Goal: Information Seeking & Learning: Learn about a topic

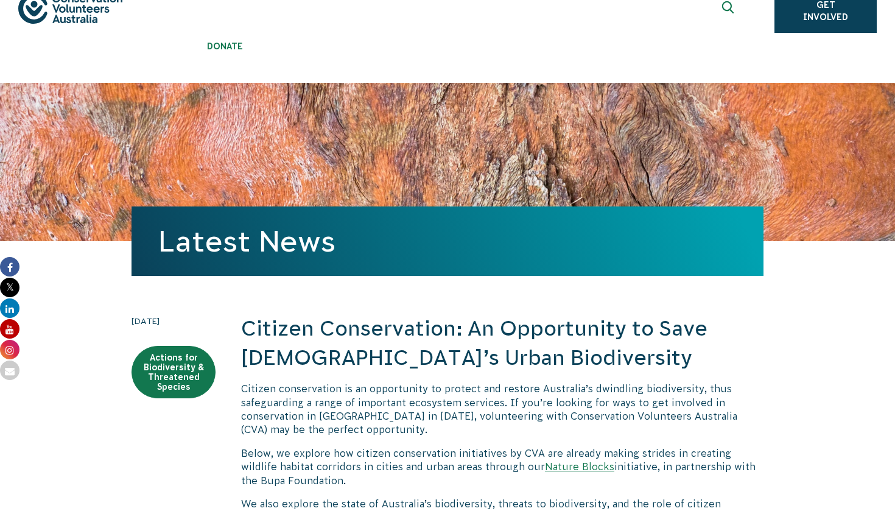
scroll to position [132, 0]
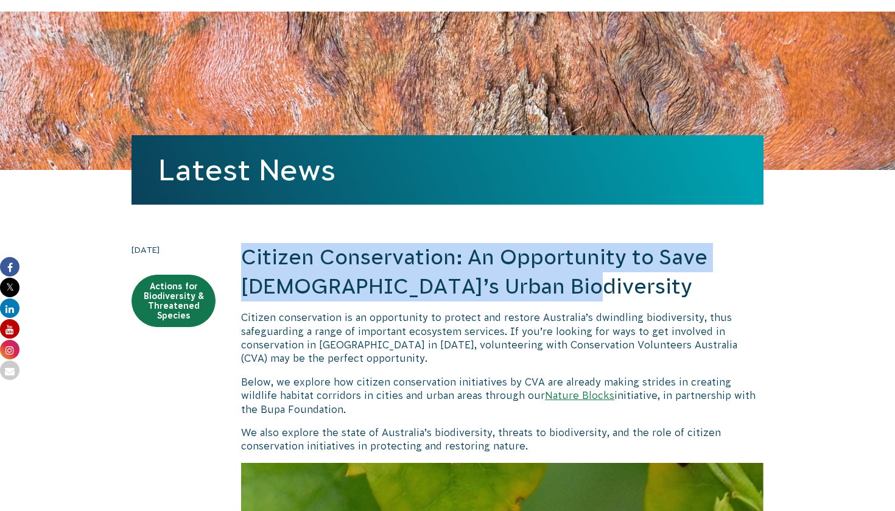
drag, startPoint x: 247, startPoint y: 259, endPoint x: 549, endPoint y: 282, distance: 303.4
click at [549, 283] on h2 "Citizen Conservation: An Opportunity to Save [DEMOGRAPHIC_DATA]’s Urban Biodive…" at bounding box center [502, 272] width 522 height 58
copy h2 "Citizen Conservation: An Opportunity to Save [DEMOGRAPHIC_DATA]’s Urban Biodive…"
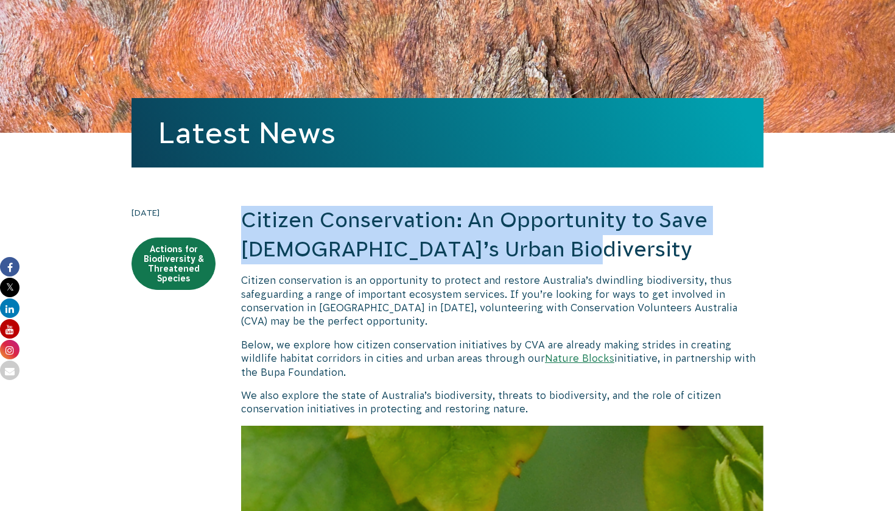
scroll to position [187, 0]
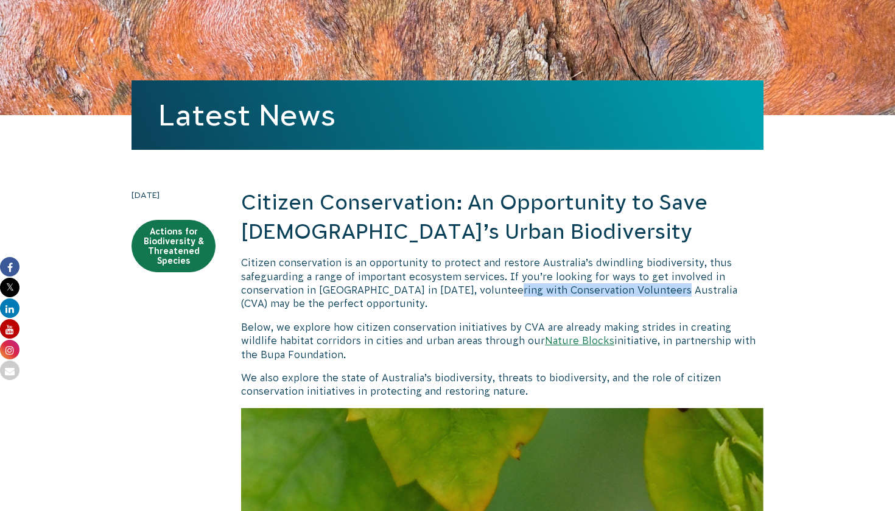
drag, startPoint x: 491, startPoint y: 290, endPoint x: 657, endPoint y: 291, distance: 166.2
click at [657, 292] on p "Citizen conservation is an opportunity to protect and restore Australia’s dwind…" at bounding box center [502, 283] width 522 height 55
copy p "Conservation Volunteers [GEOGRAPHIC_DATA]"
click at [191, 251] on link "Actions for Biodiversity & Threatened Species" at bounding box center [173, 246] width 84 height 52
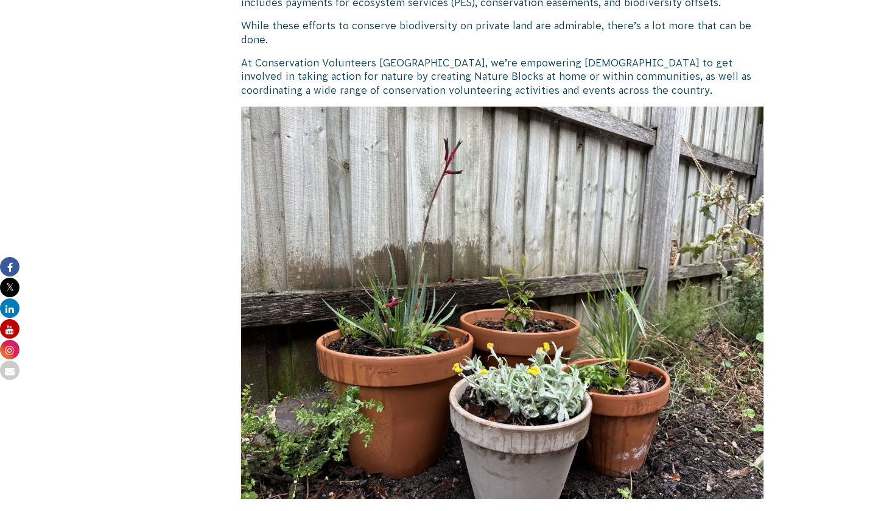
scroll to position [3284, 0]
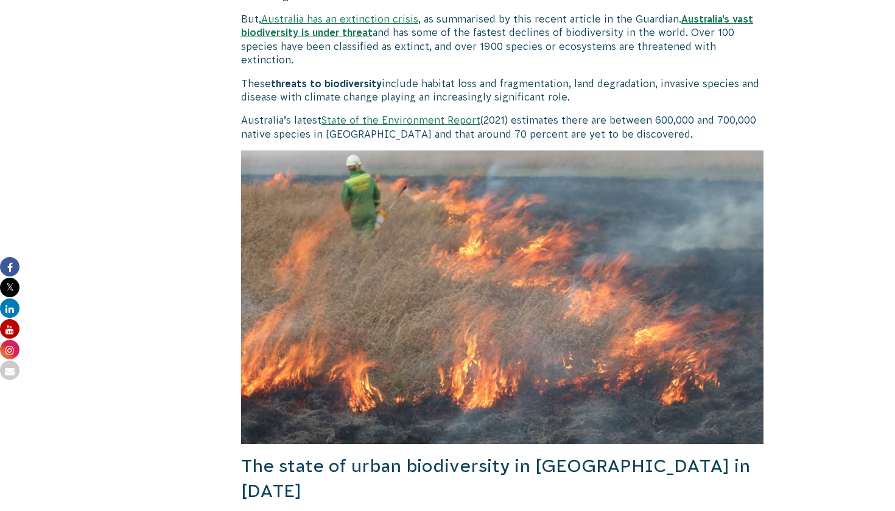
scroll to position [1060, 0]
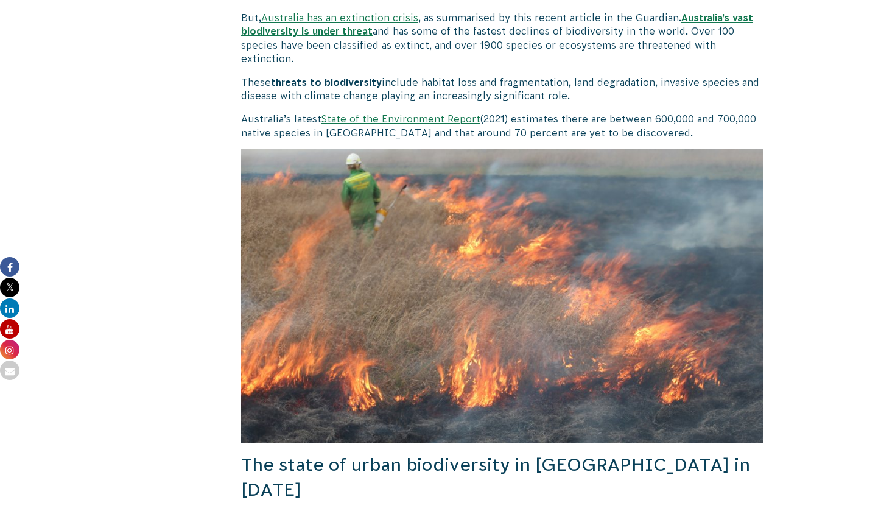
click at [412, 116] on link "State of the Environment Report" at bounding box center [400, 118] width 159 height 11
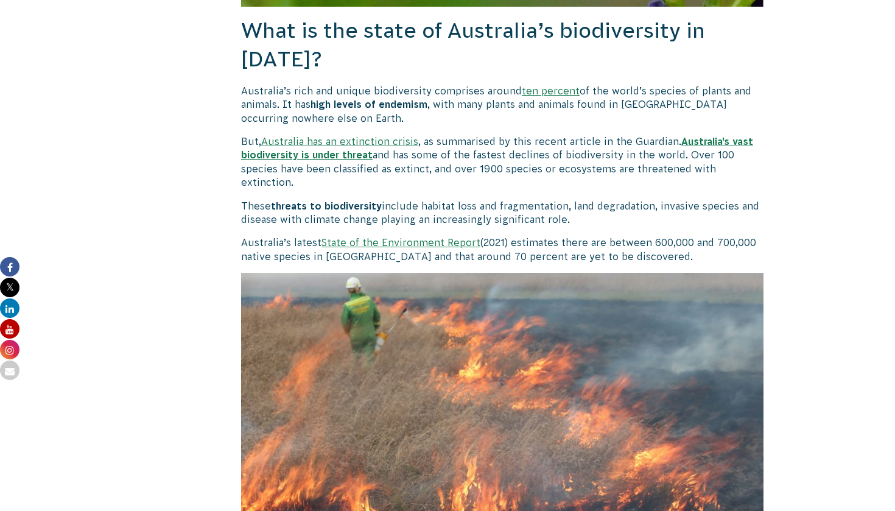
scroll to position [935, 0]
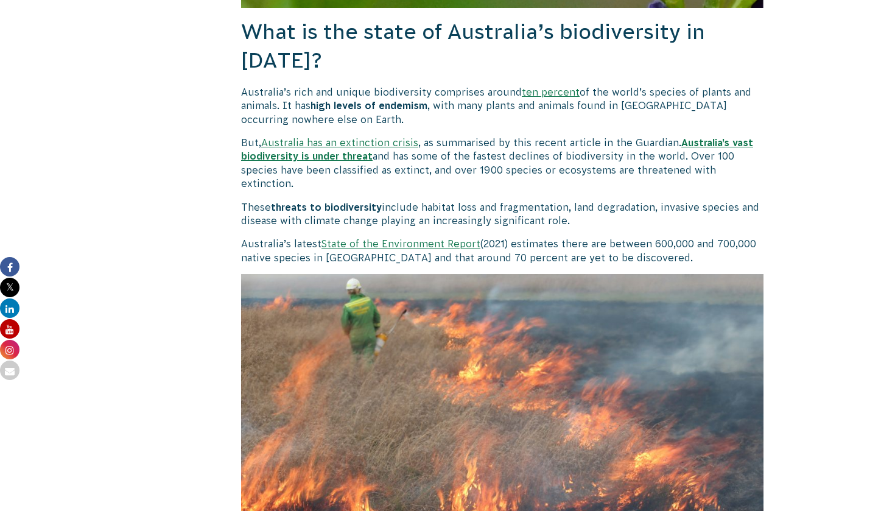
click at [370, 138] on link "Australia has an extinction crisis" at bounding box center [339, 142] width 157 height 11
